Goal: Task Accomplishment & Management: Use online tool/utility

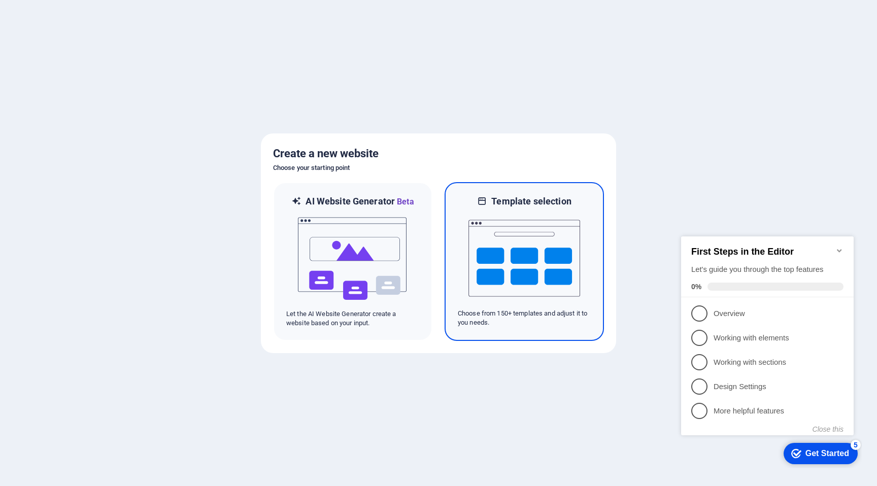
click at [503, 245] on img at bounding box center [524, 258] width 112 height 101
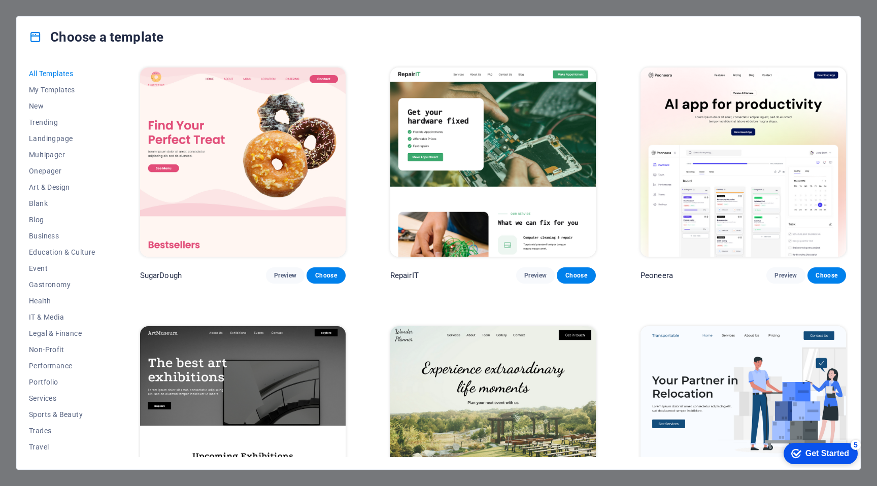
scroll to position [14, 0]
click at [53, 221] on span "Business" at bounding box center [62, 222] width 66 height 8
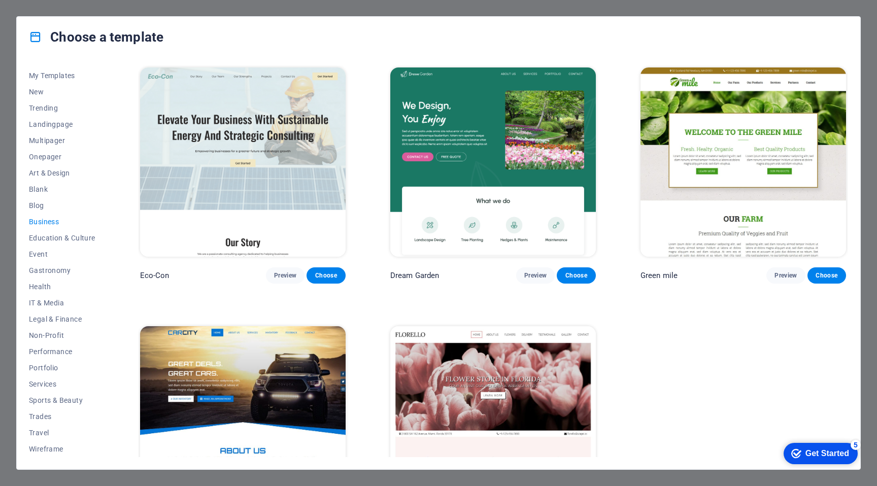
drag, startPoint x: 106, startPoint y: 218, endPoint x: 100, endPoint y: 149, distance: 69.7
click at [100, 149] on div "All Templates My Templates New Trending Landingpage Multipager Onepager Art & D…" at bounding box center [68, 261] width 79 height 392
click at [57, 74] on span "All Templates" at bounding box center [62, 74] width 66 height 8
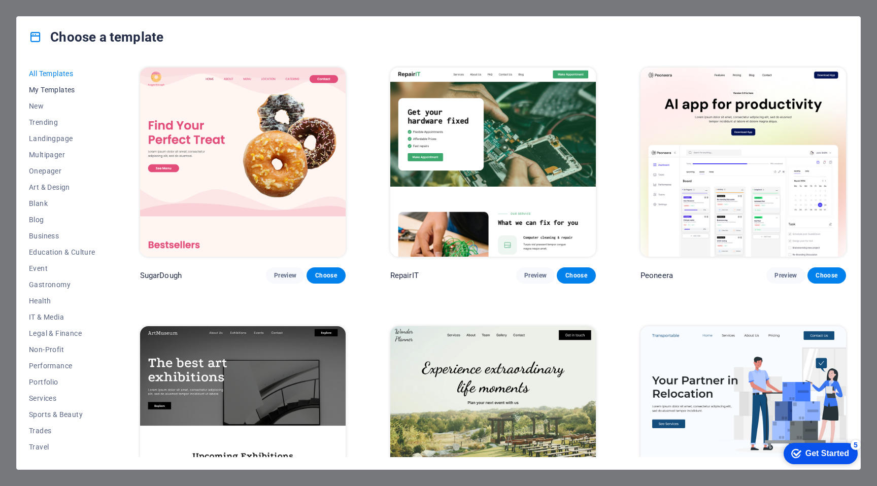
click at [53, 90] on span "My Templates" at bounding box center [62, 90] width 66 height 8
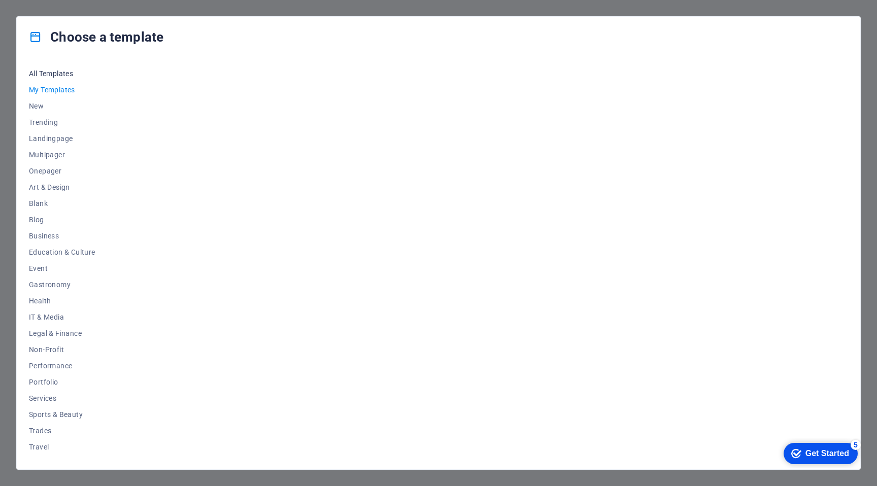
click at [59, 74] on span "All Templates" at bounding box center [62, 74] width 66 height 8
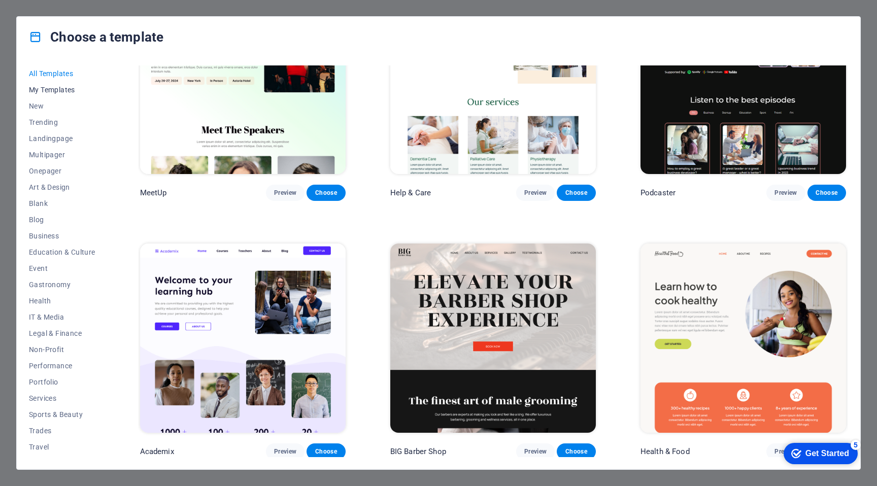
click at [67, 87] on span "My Templates" at bounding box center [62, 90] width 66 height 8
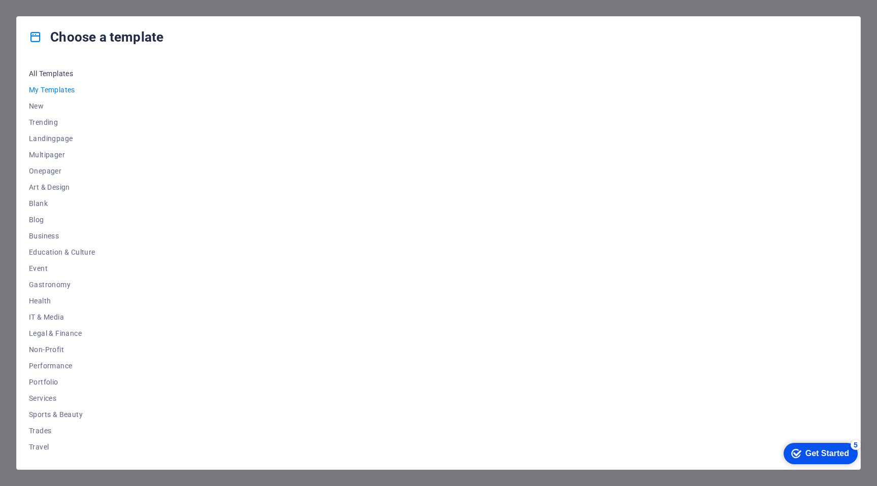
click at [67, 73] on span "All Templates" at bounding box center [62, 74] width 66 height 8
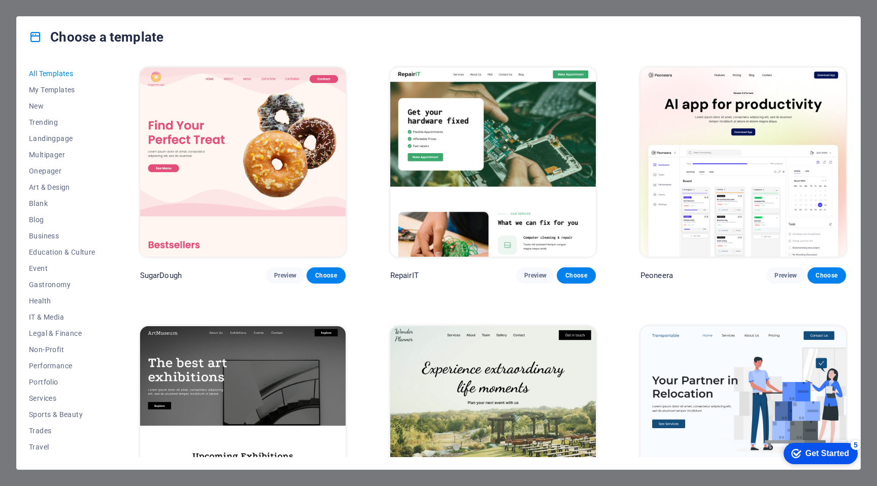
click at [261, 175] on img at bounding box center [243, 161] width 206 height 189
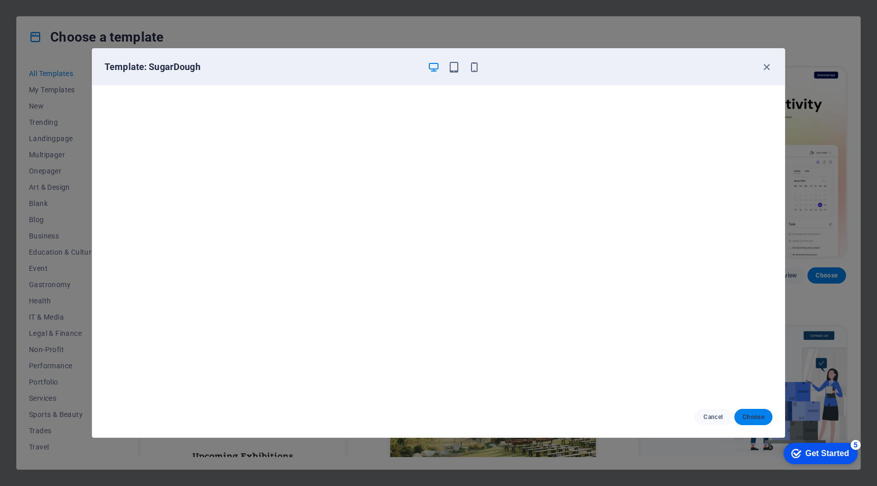
click at [762, 415] on span "Choose" at bounding box center [753, 417] width 22 height 8
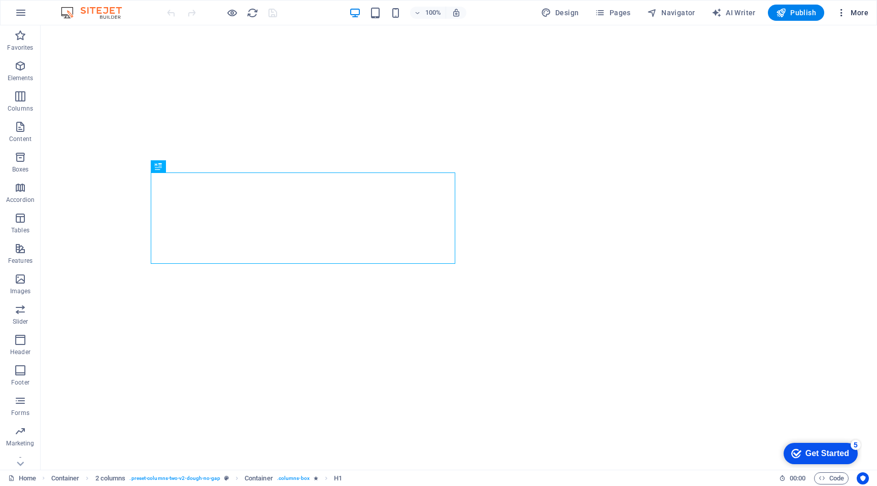
click at [858, 10] on span "More" at bounding box center [852, 13] width 32 height 10
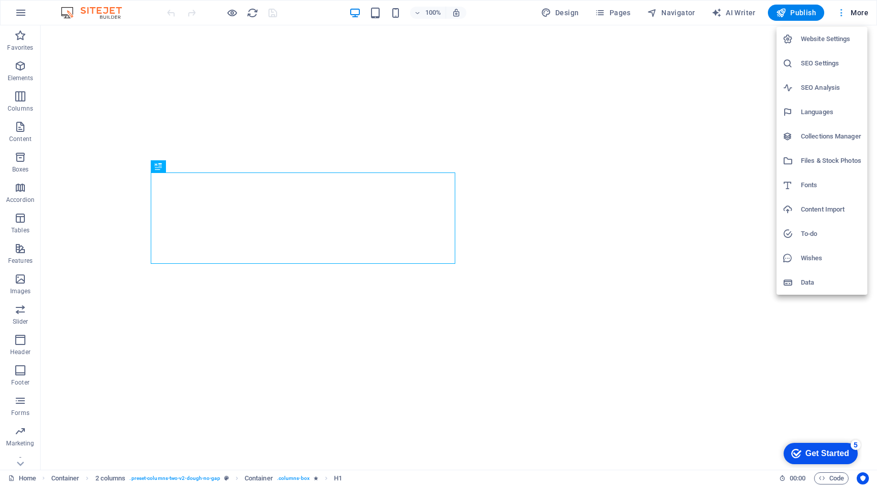
click at [858, 10] on div at bounding box center [438, 243] width 877 height 486
